Goal: Task Accomplishment & Management: Manage account settings

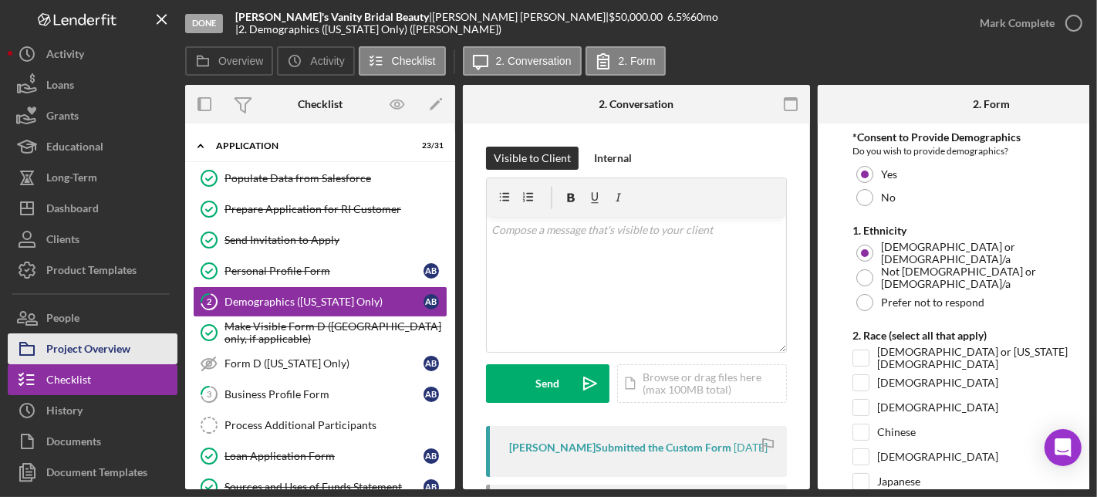
click at [96, 353] on div "Project Overview" at bounding box center [88, 350] width 84 height 35
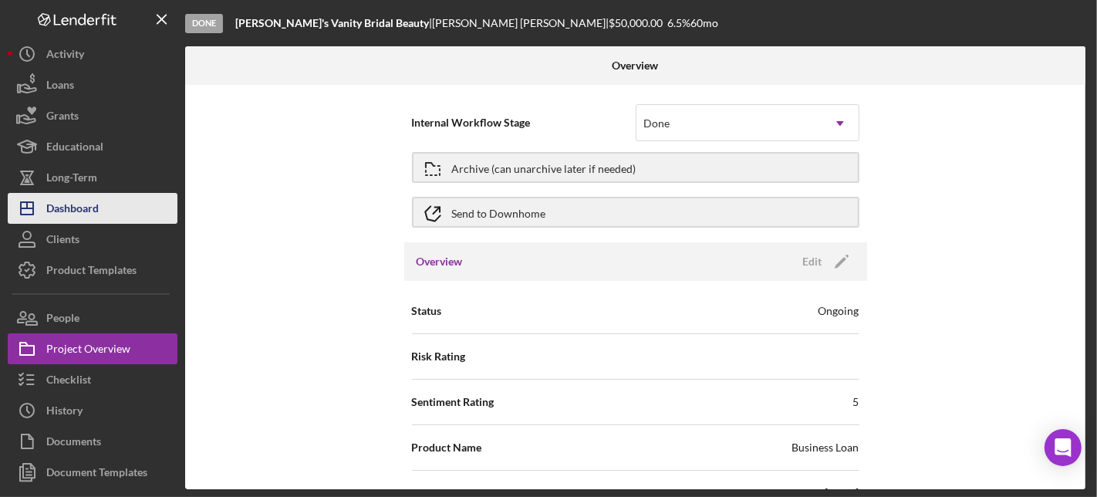
click at [78, 209] on div "Dashboard" at bounding box center [72, 210] width 52 height 35
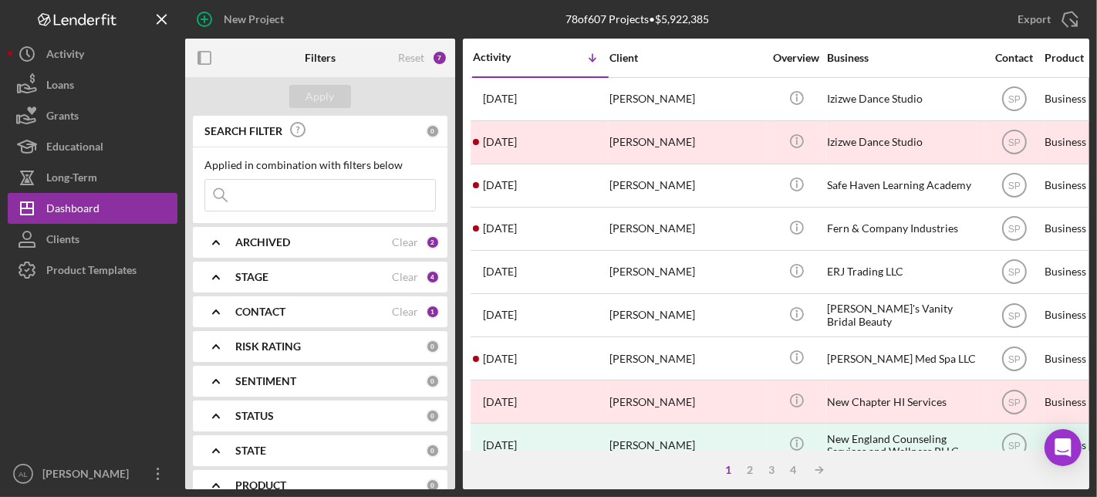
click at [251, 305] on b "CONTACT" at bounding box center [260, 311] width 50 height 12
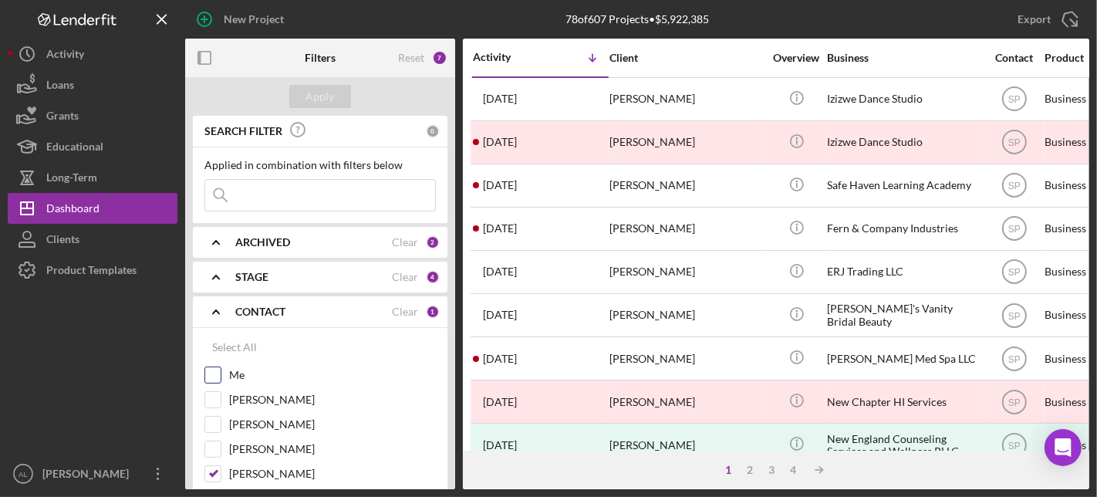
click at [213, 373] on input "Me" at bounding box center [212, 374] width 15 height 15
checkbox input "true"
click at [211, 471] on input "[PERSON_NAME]" at bounding box center [212, 473] width 15 height 15
checkbox input "false"
click at [305, 100] on button "Apply" at bounding box center [320, 96] width 62 height 23
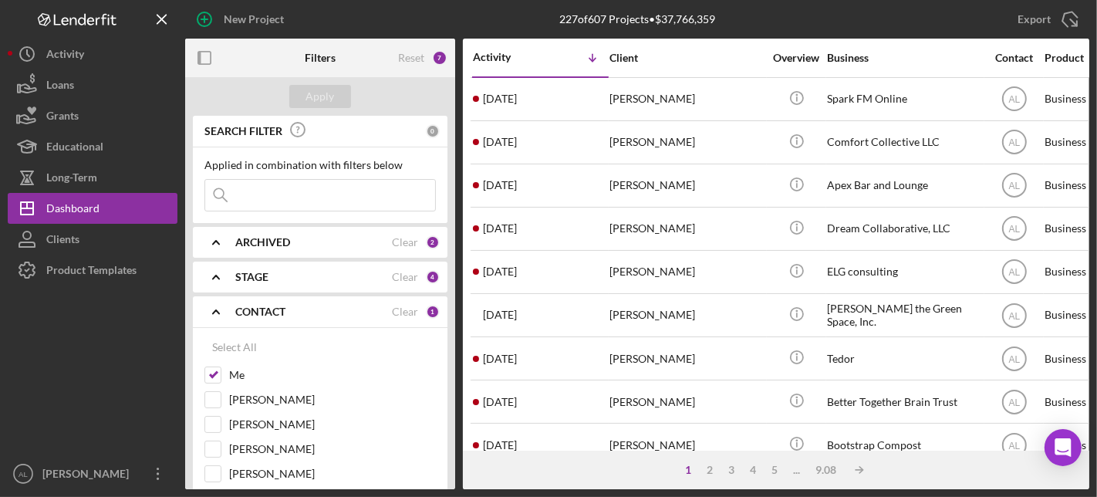
click at [305, 274] on div "STAGE" at bounding box center [313, 277] width 157 height 12
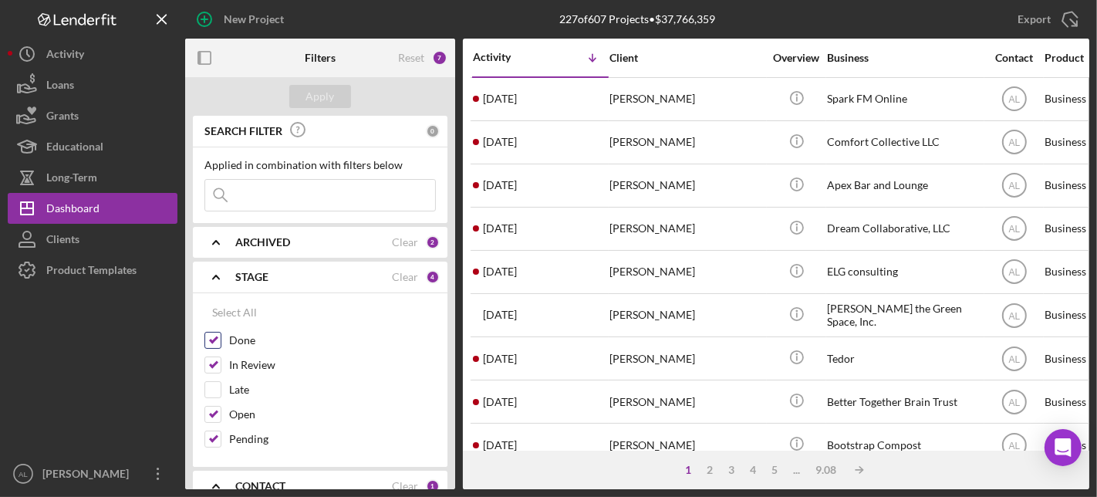
click at [217, 340] on input "Done" at bounding box center [212, 339] width 15 height 15
checkbox input "false"
click at [340, 93] on button "Apply" at bounding box center [320, 96] width 62 height 23
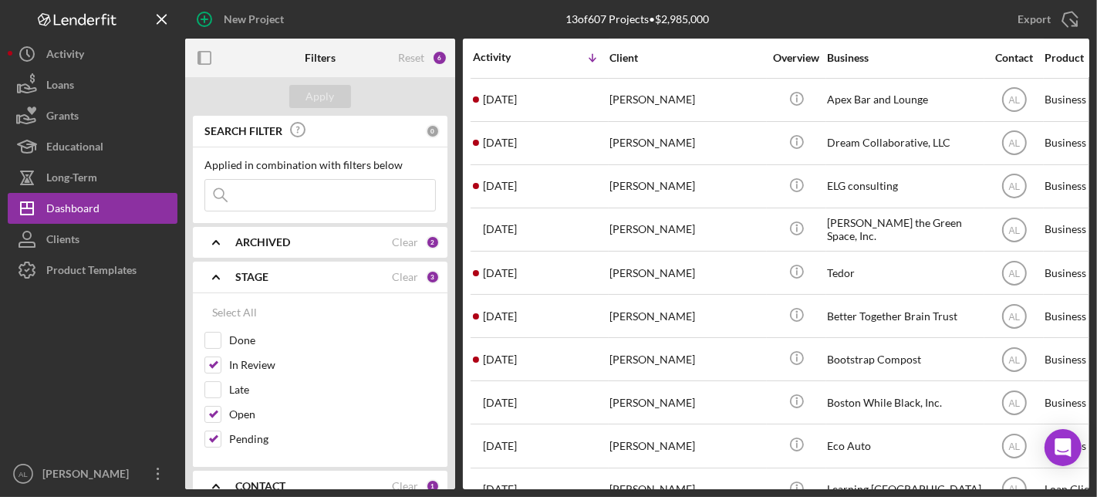
scroll to position [86, 0]
click at [217, 369] on input "In Review" at bounding box center [212, 364] width 15 height 15
checkbox input "false"
click at [217, 408] on input "Open" at bounding box center [212, 413] width 15 height 15
checkbox input "false"
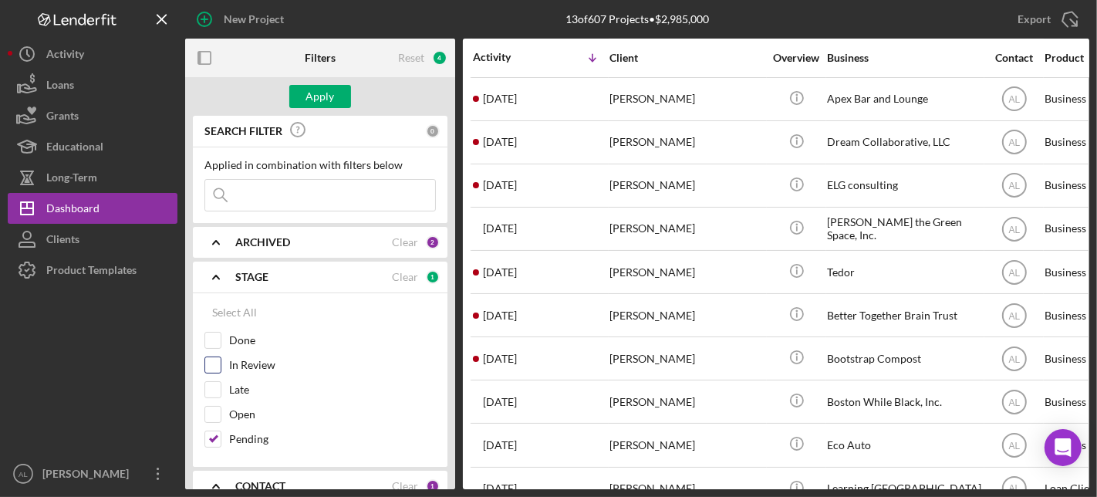
click at [216, 363] on input "In Review" at bounding box center [212, 364] width 15 height 15
checkbox input "true"
click at [211, 410] on input "Open" at bounding box center [212, 413] width 15 height 15
checkbox input "true"
click at [453, 211] on div "SEARCH FILTER 0 Applied in combination with filters below Icon/Menu Close Icon/…" at bounding box center [320, 302] width 270 height 373
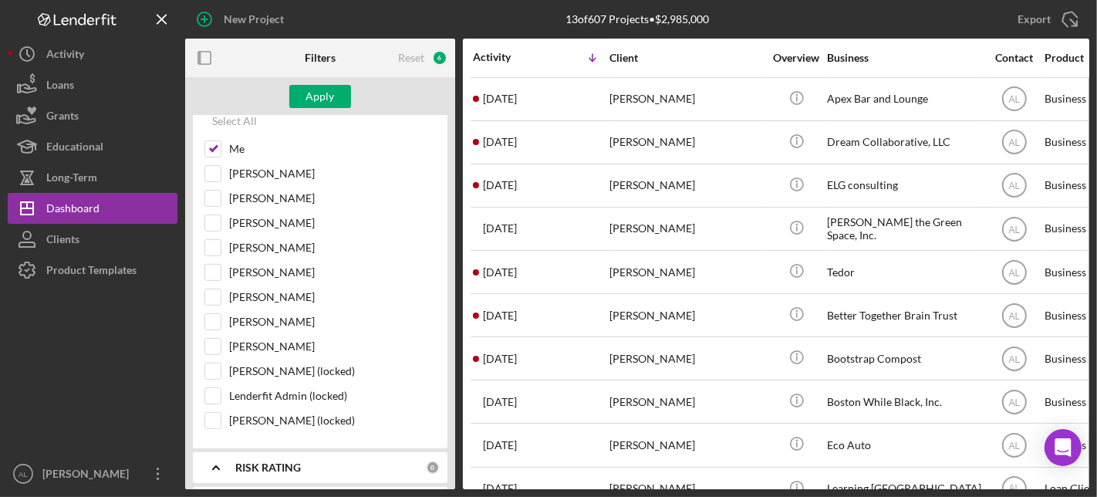
scroll to position [394, 0]
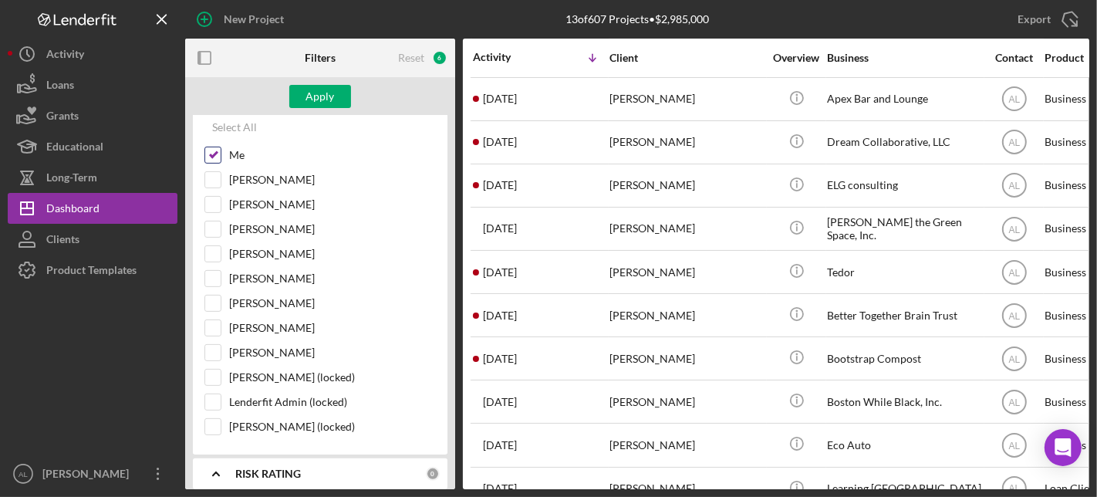
click at [211, 153] on input "Me" at bounding box center [212, 154] width 15 height 15
checkbox input "false"
click at [213, 295] on input "[PERSON_NAME]" at bounding box center [212, 302] width 15 height 15
checkbox input "true"
click at [315, 91] on div "Apply" at bounding box center [320, 96] width 29 height 23
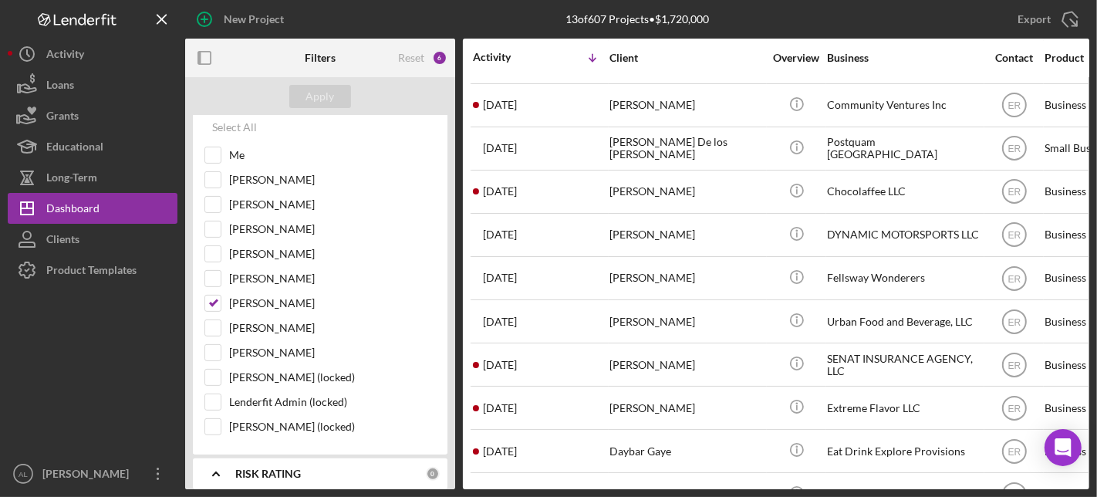
scroll to position [33, 0]
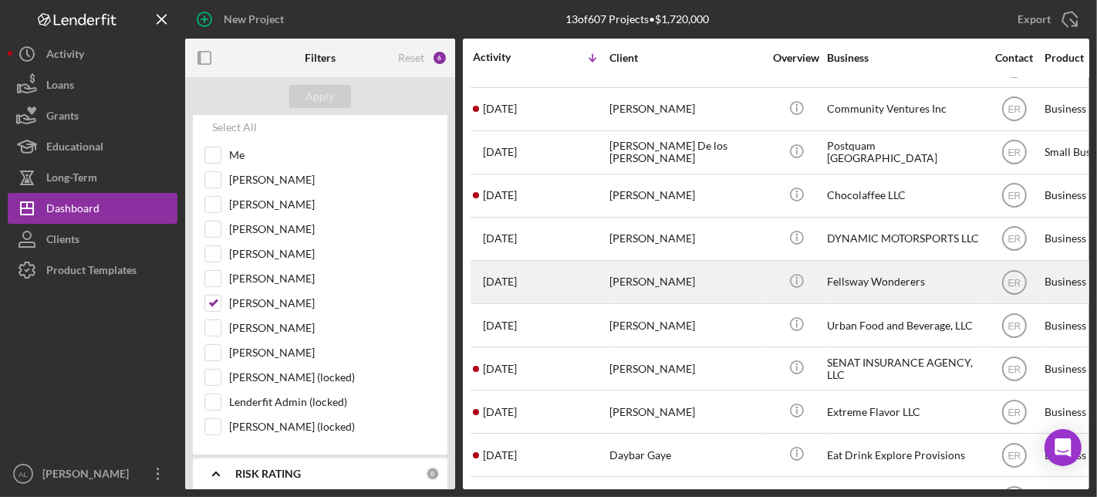
click at [861, 284] on div "Fellsway Wonderers" at bounding box center [904, 281] width 154 height 41
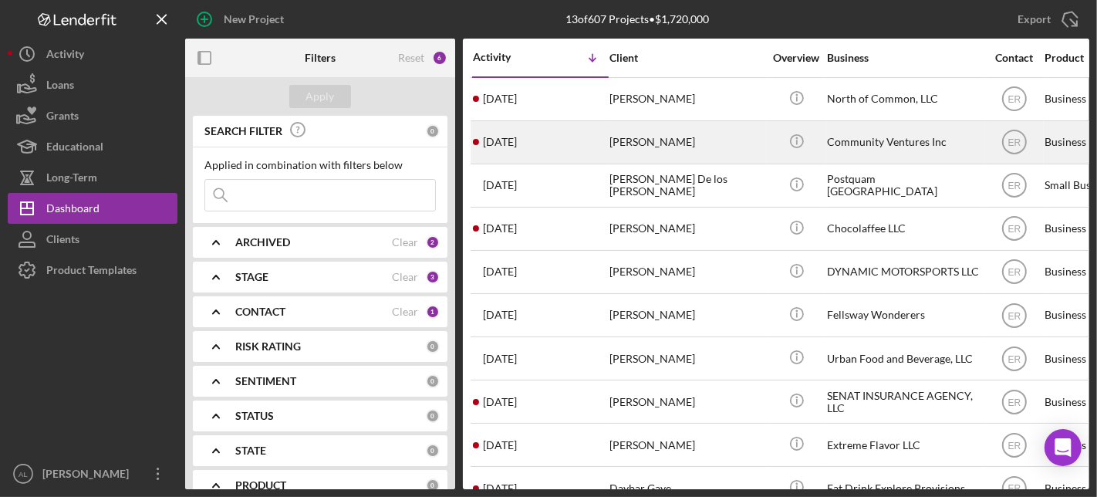
click at [872, 139] on div "Community Ventures Inc" at bounding box center [904, 142] width 154 height 41
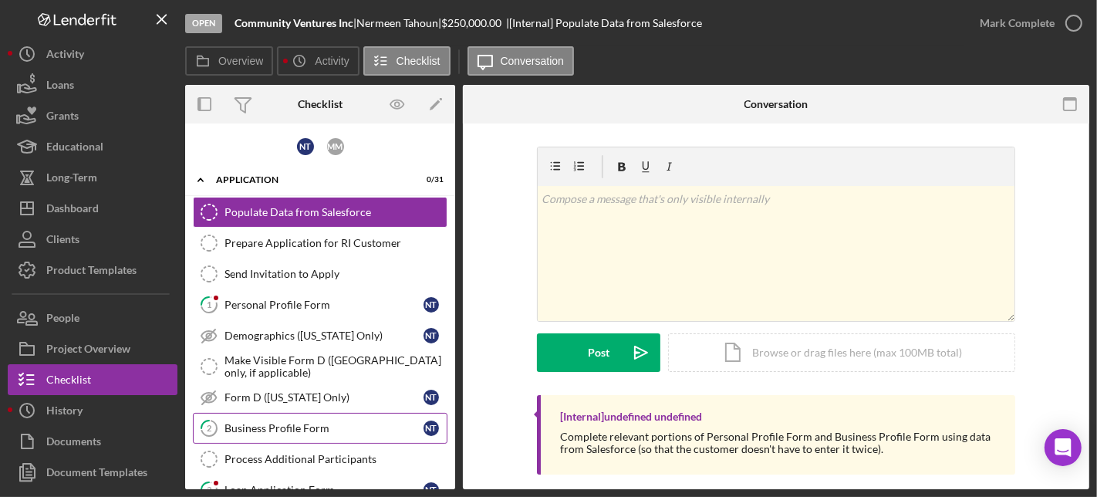
click at [290, 422] on div "Business Profile Form" at bounding box center [323, 428] width 199 height 12
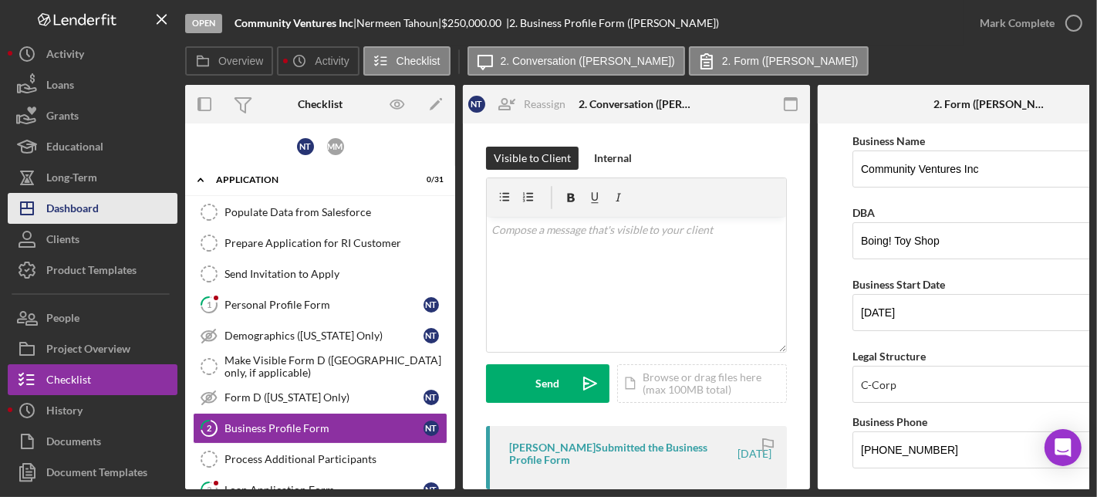
click at [101, 199] on button "Icon/Dashboard Dashboard" at bounding box center [93, 208] width 170 height 31
